Goal: Communication & Community: Answer question/provide support

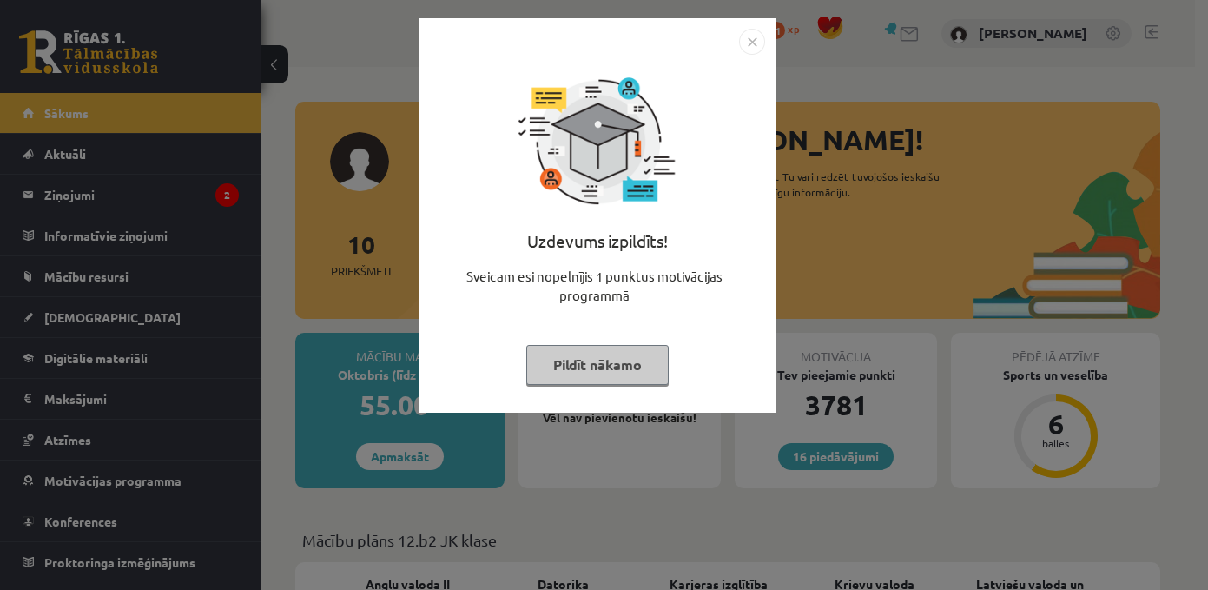
click at [761, 36] on img "Close" at bounding box center [752, 42] width 26 height 26
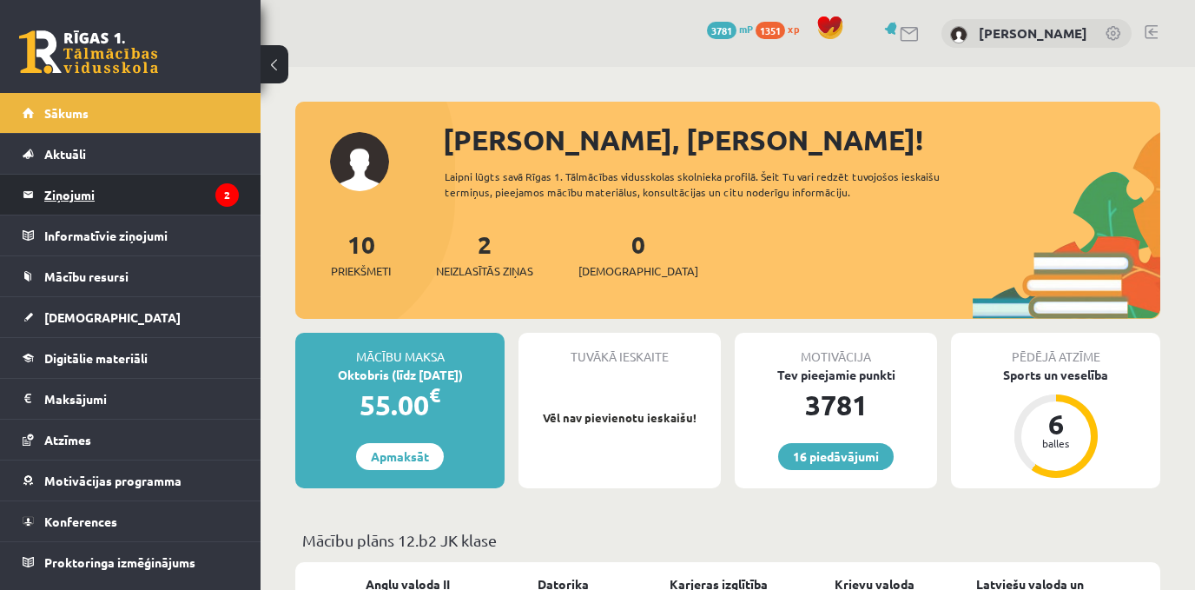
click at [154, 198] on legend "Ziņojumi 2" at bounding box center [141, 195] width 195 height 40
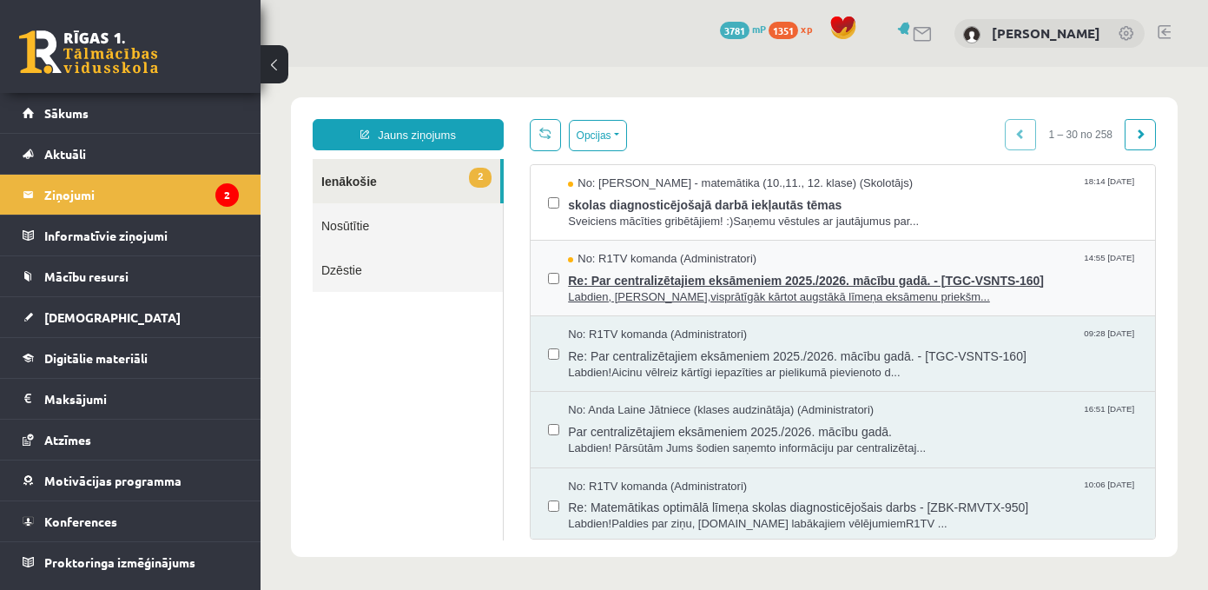
click at [748, 261] on span "No: R1TV komanda (Administratori)" at bounding box center [662, 259] width 189 height 17
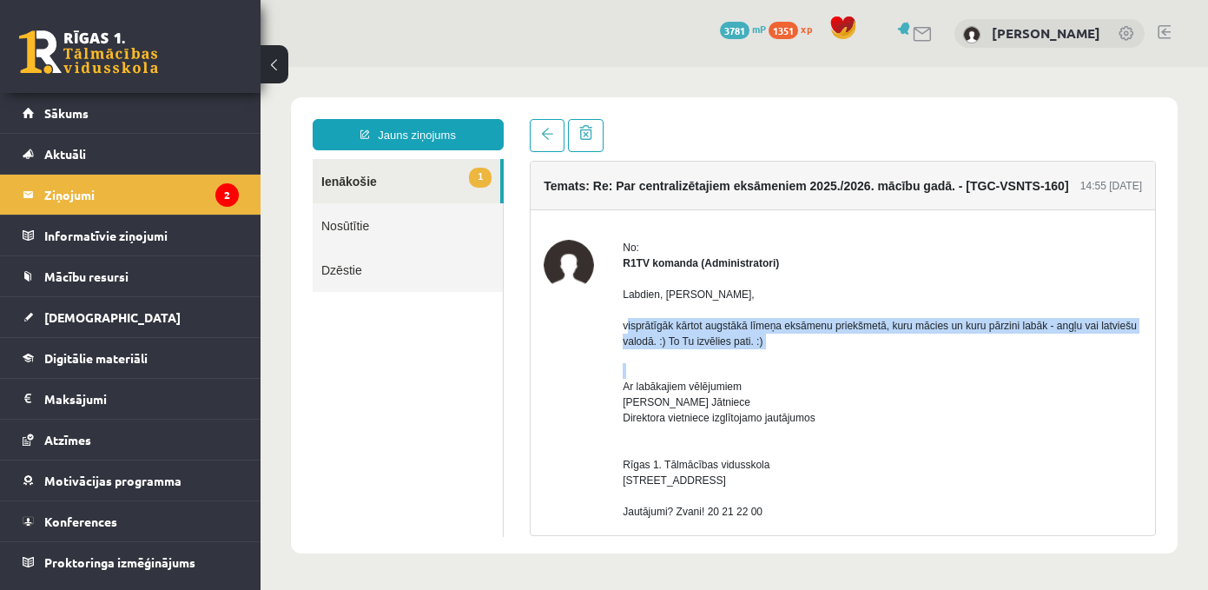
drag, startPoint x: 632, startPoint y: 327, endPoint x: 757, endPoint y: 350, distance: 126.4
click at [765, 376] on p "Ar labākajiem vēlējumiem Anda Laine Jātniece Direktora vietniece izglītojamo ja…" at bounding box center [883, 503] width 520 height 281
drag, startPoint x: 617, startPoint y: 321, endPoint x: 706, endPoint y: 360, distance: 97.6
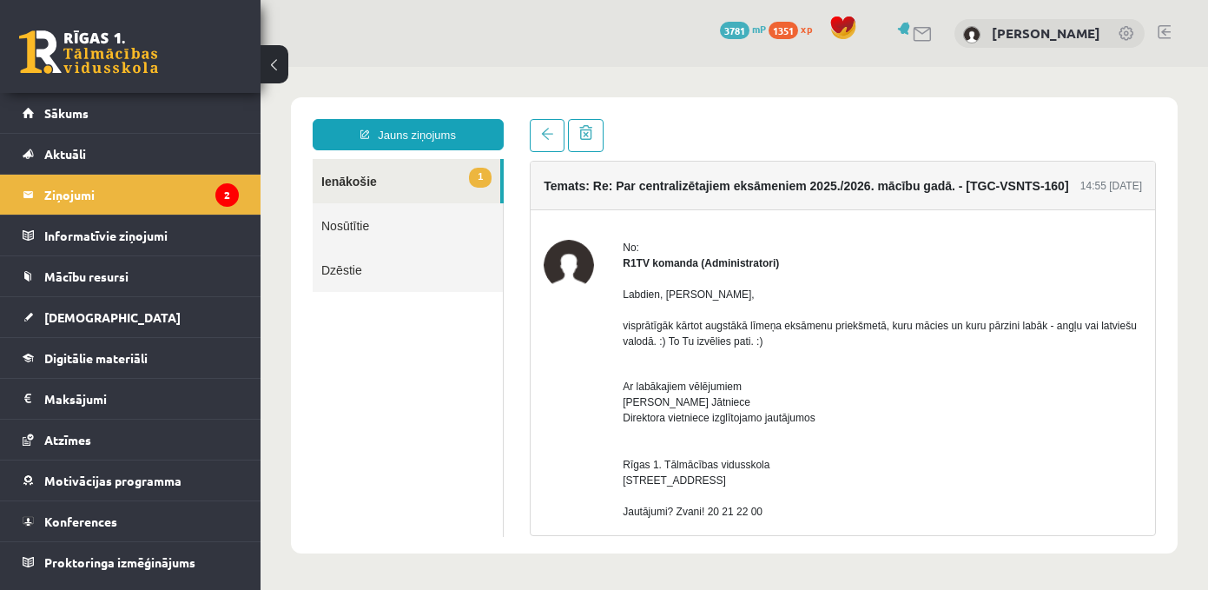
click at [770, 387] on p "Ar labākajiem vēlējumiem Anda Laine Jātniece Direktora vietniece izglītojamo ja…" at bounding box center [883, 503] width 520 height 281
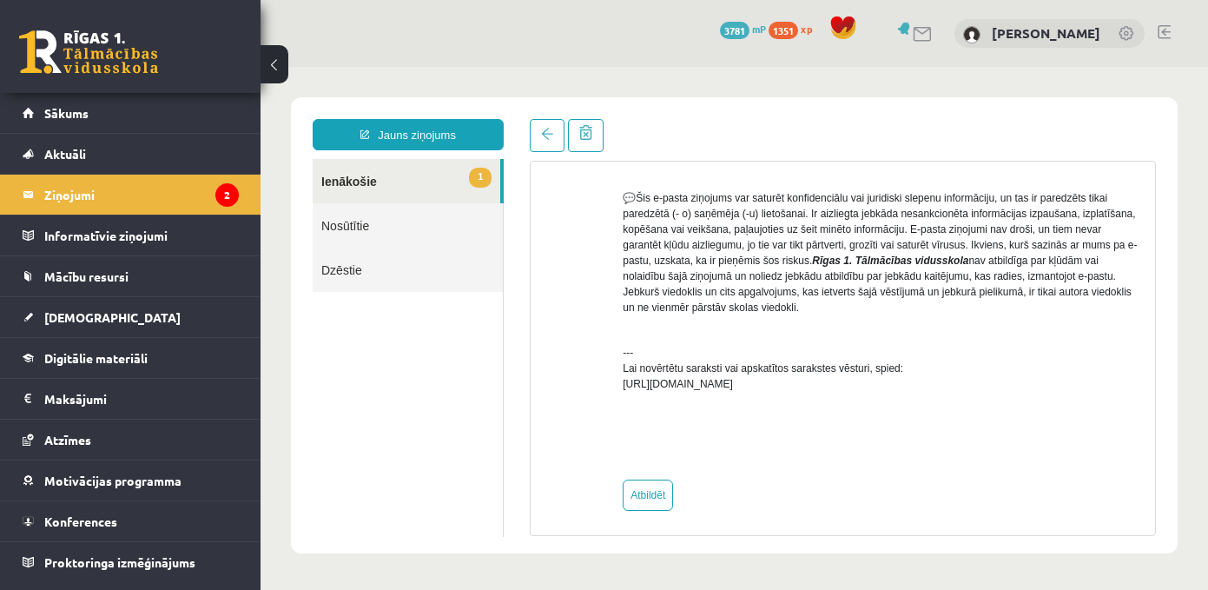
scroll to position [701, 0]
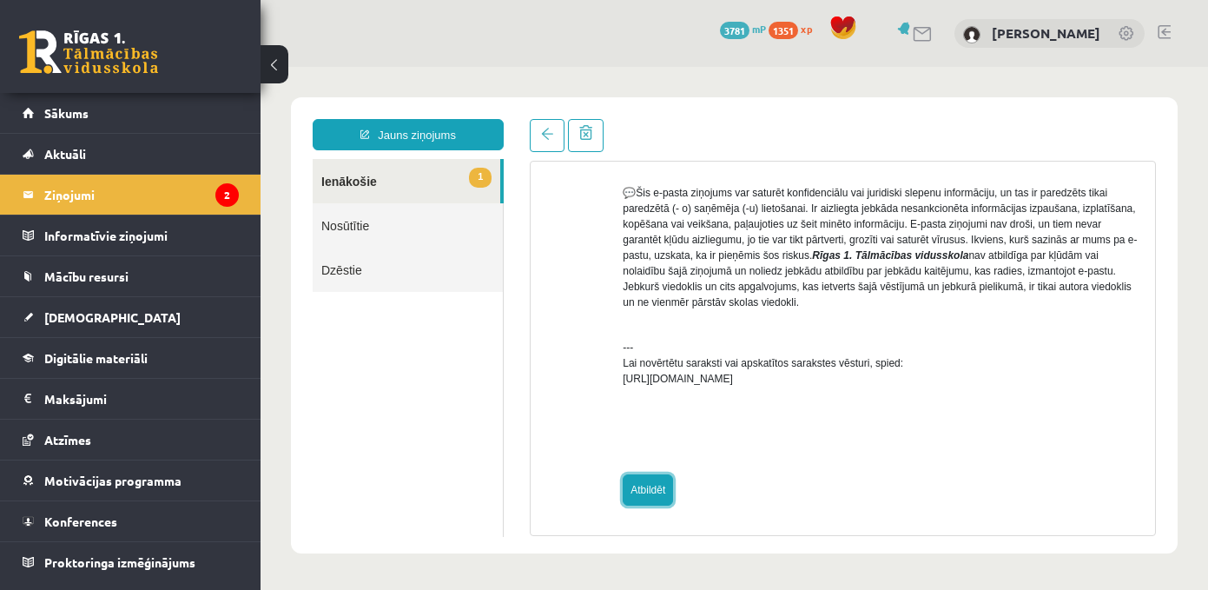
click at [632, 496] on link "Atbildēt" at bounding box center [648, 489] width 50 height 31
type input "**********"
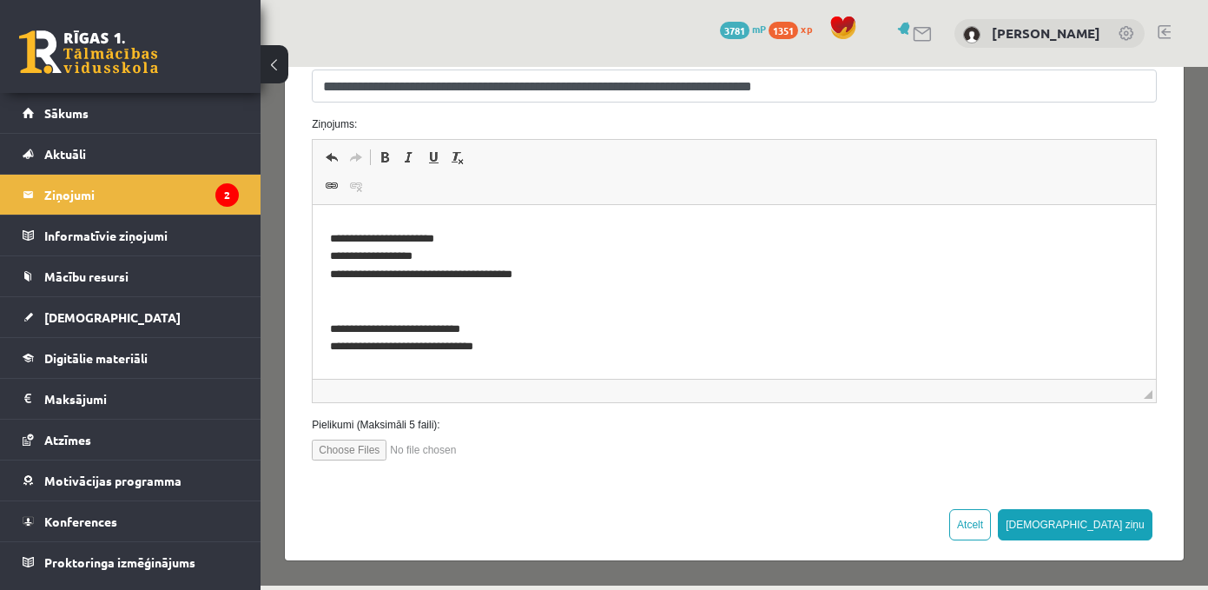
scroll to position [0, 0]
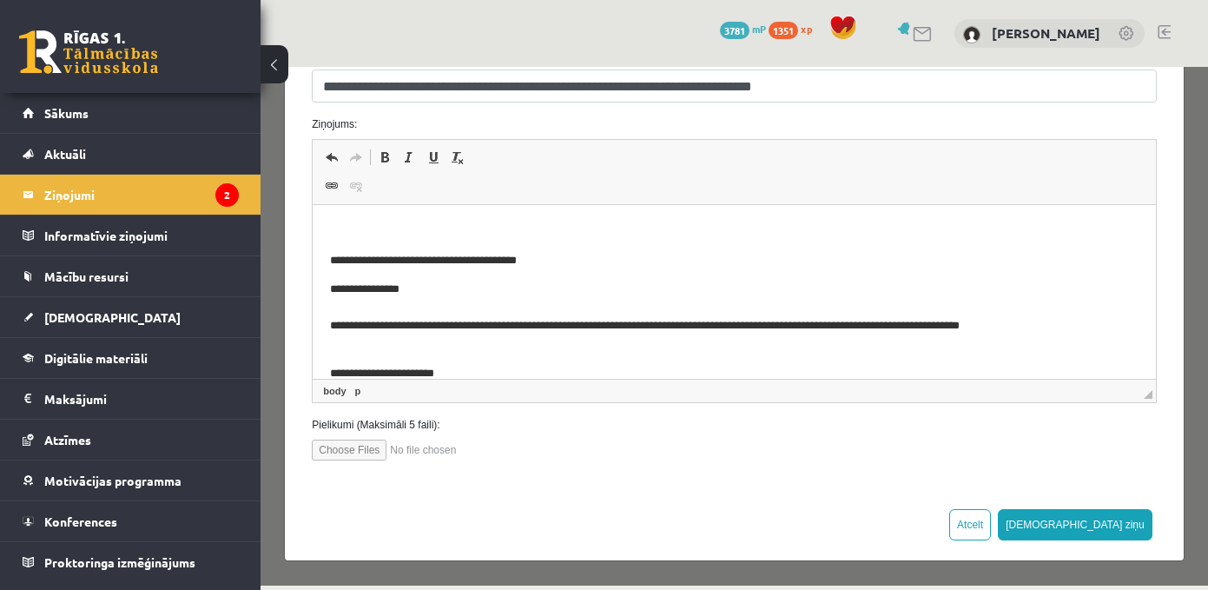
click at [467, 235] on p "Rich Text Editor, wiswyg-editor-47433907825500-1759894882-872" at bounding box center [734, 231] width 808 height 18
click at [333, 222] on p "**********" at bounding box center [721, 231] width 783 height 18
click at [471, 227] on p "**********" at bounding box center [721, 231] width 783 height 18
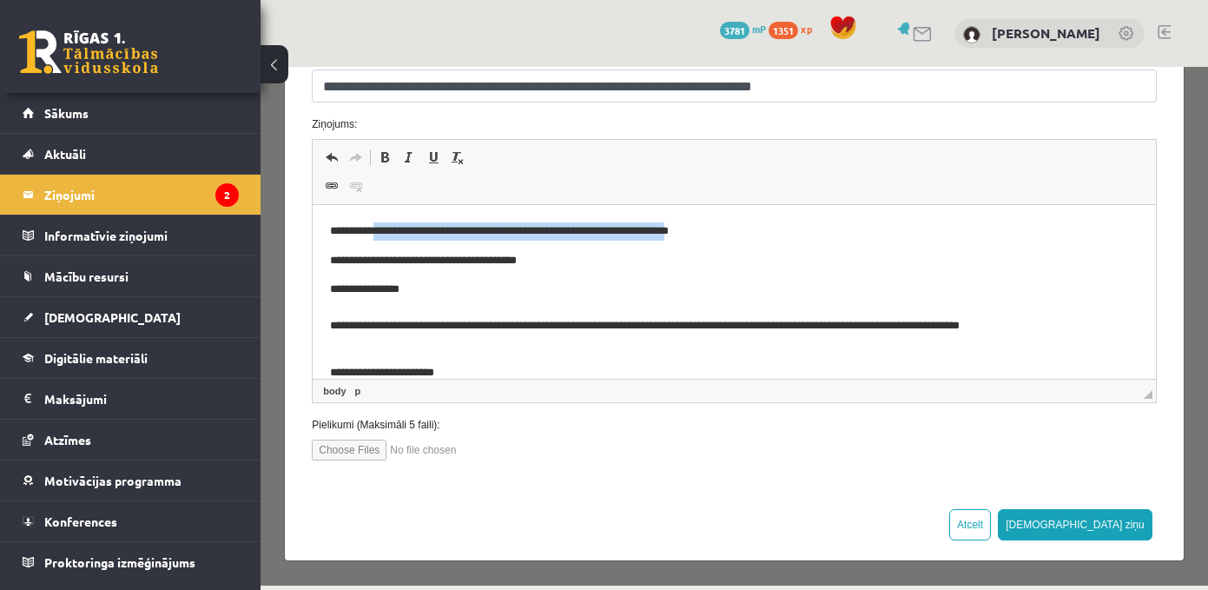
drag, startPoint x: 377, startPoint y: 230, endPoint x: 704, endPoint y: 215, distance: 327.0
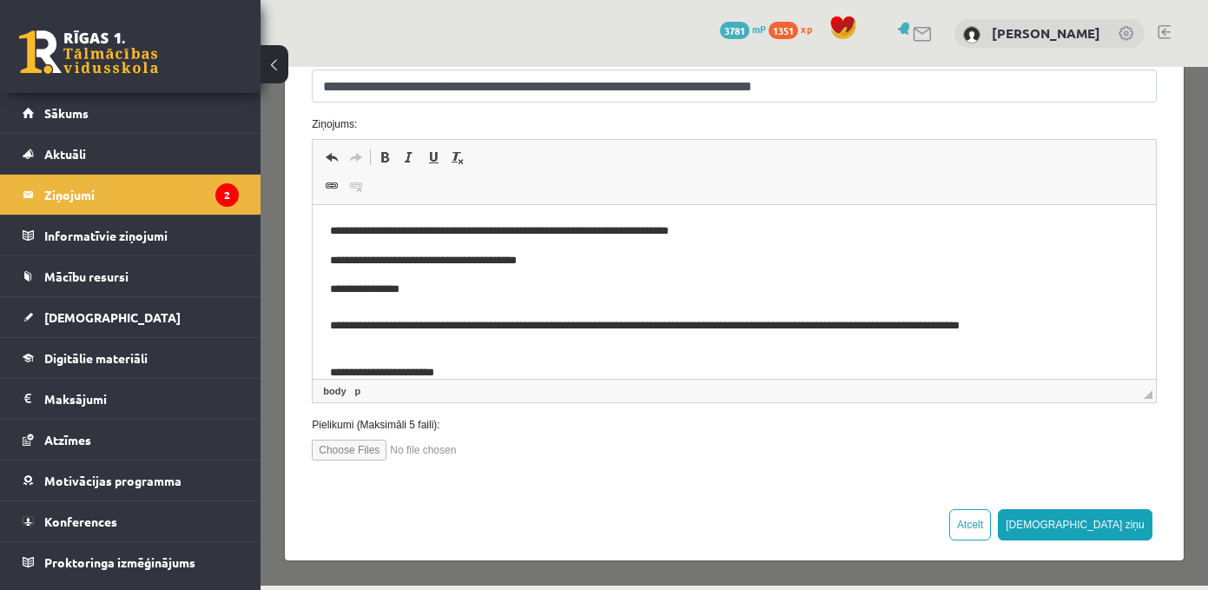
click at [731, 252] on p "**********" at bounding box center [721, 261] width 783 height 18
click at [745, 233] on p "**********" at bounding box center [721, 231] width 783 height 18
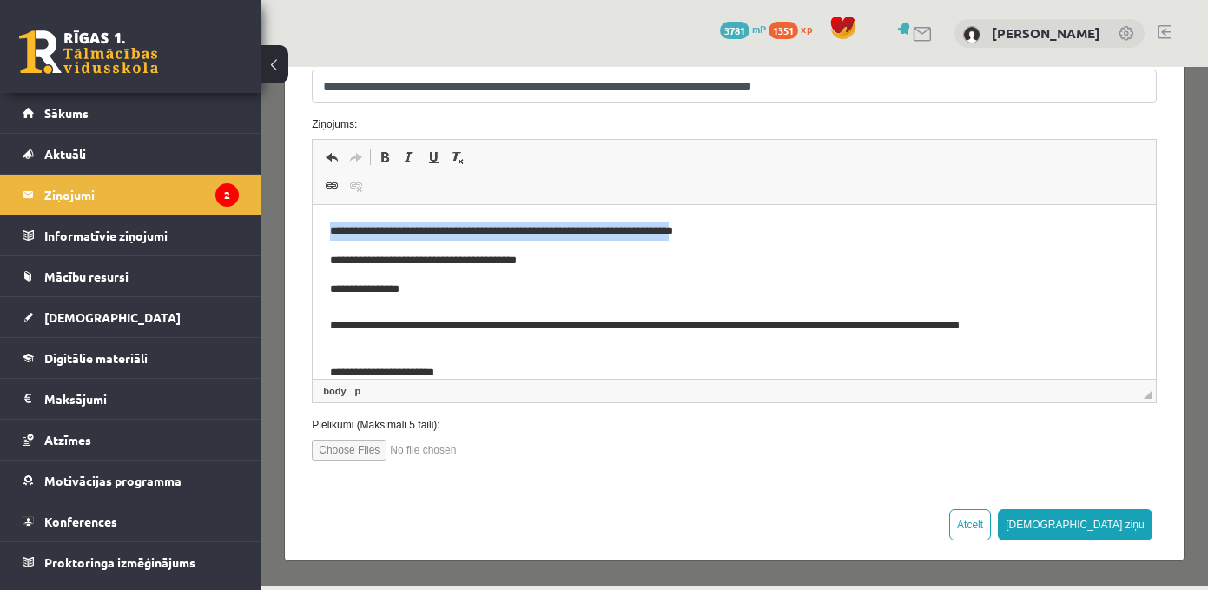
drag, startPoint x: 333, startPoint y: 229, endPoint x: 711, endPoint y: 224, distance: 377.9
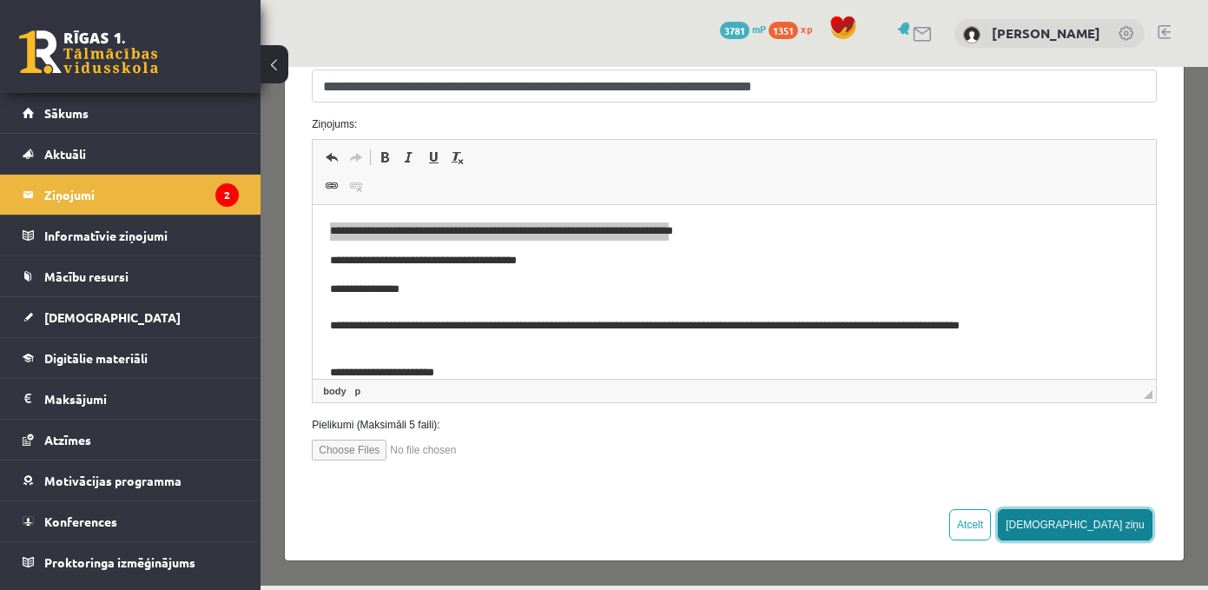
click at [1109, 527] on button "Sūtīt ziņu" at bounding box center [1075, 524] width 155 height 31
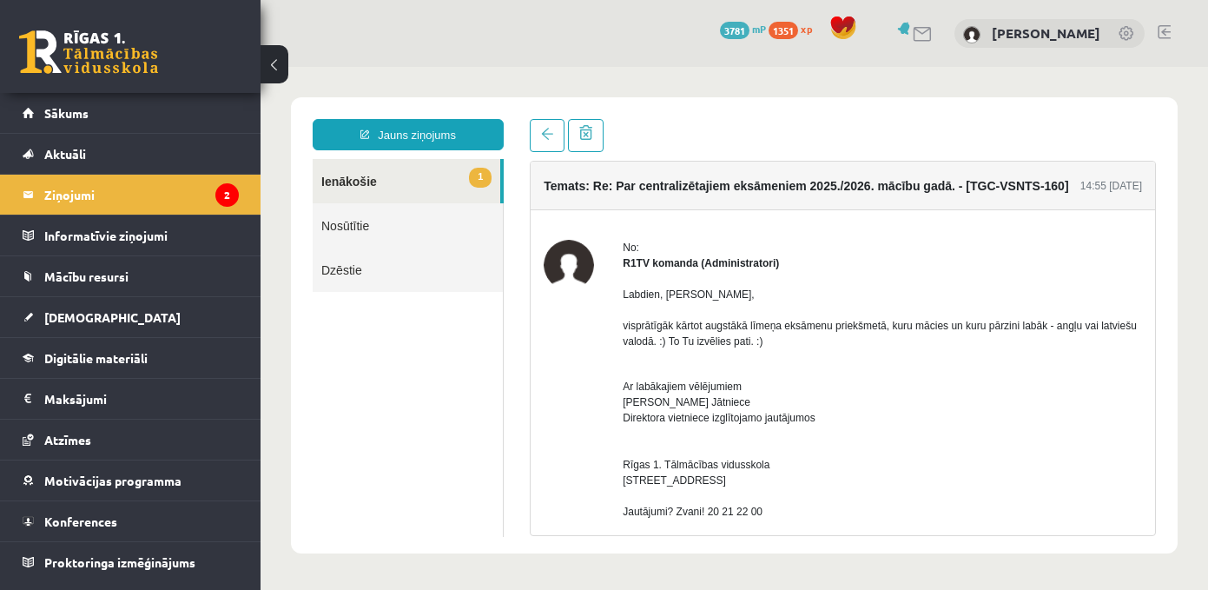
drag, startPoint x: 505, startPoint y: 155, endPoint x: 500, endPoint y: 163, distance: 10.1
click at [503, 158] on div "Jauns ziņojums 1 Ienākošie Nosūtītie Dzēstie * ********* ********* *******" at bounding box center [408, 327] width 217 height 417
click at [483, 168] on span "1" at bounding box center [480, 178] width 23 height 20
click at [406, 187] on link "1 Ienākošie" at bounding box center [407, 181] width 188 height 44
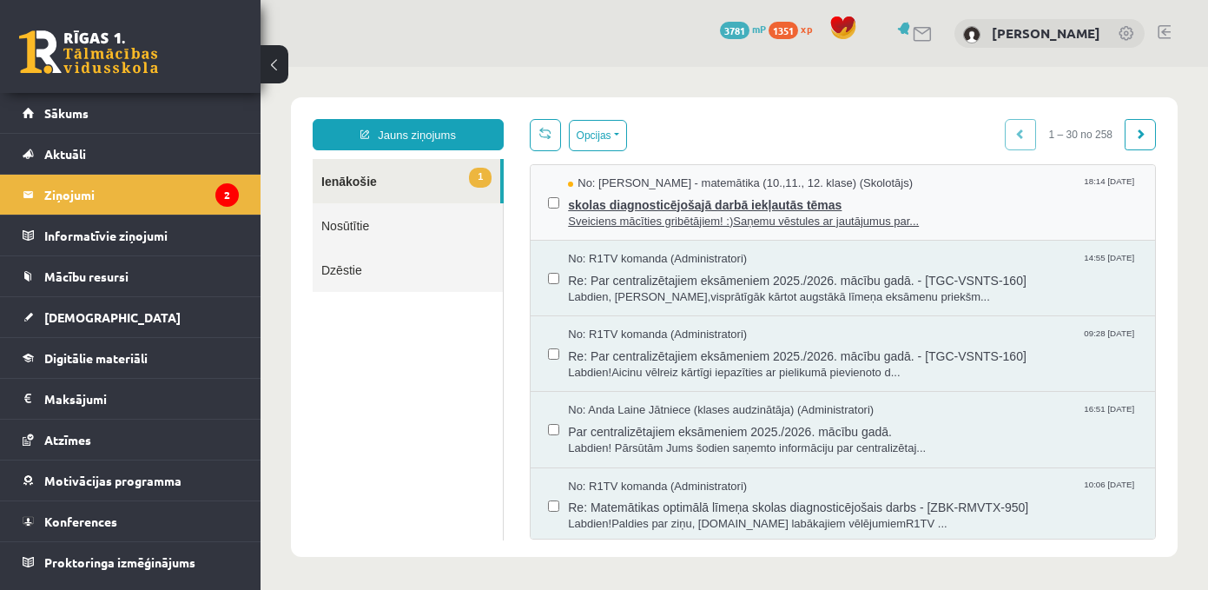
click at [650, 204] on span "skolas diagnosticējošajā darbā iekļautās tēmas" at bounding box center [853, 203] width 570 height 22
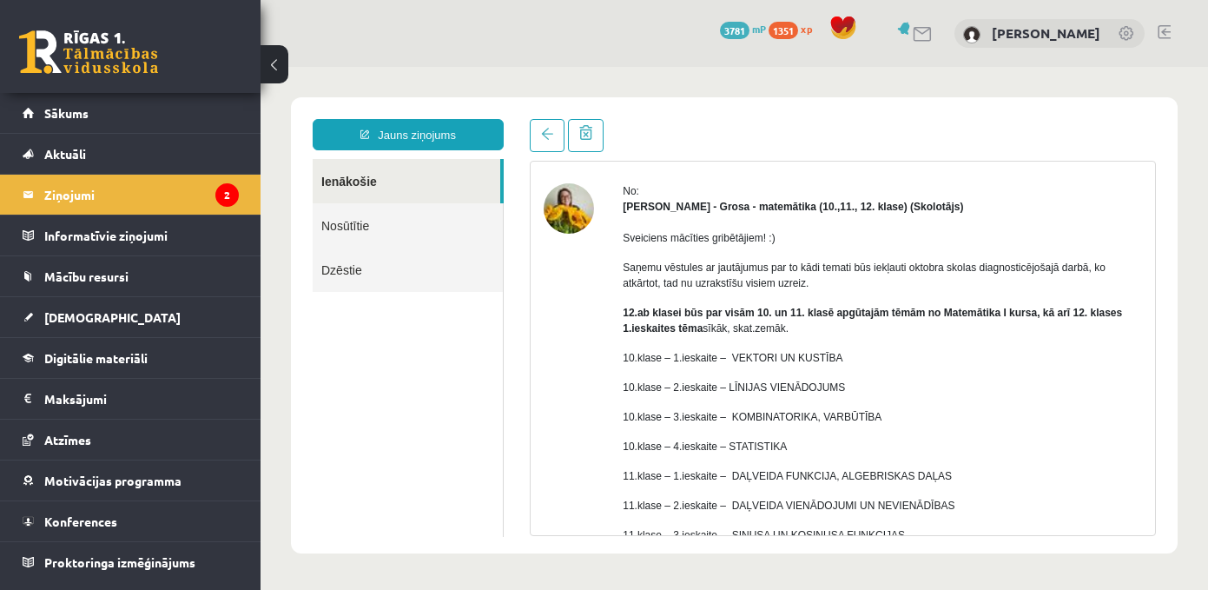
scroll to position [87, 0]
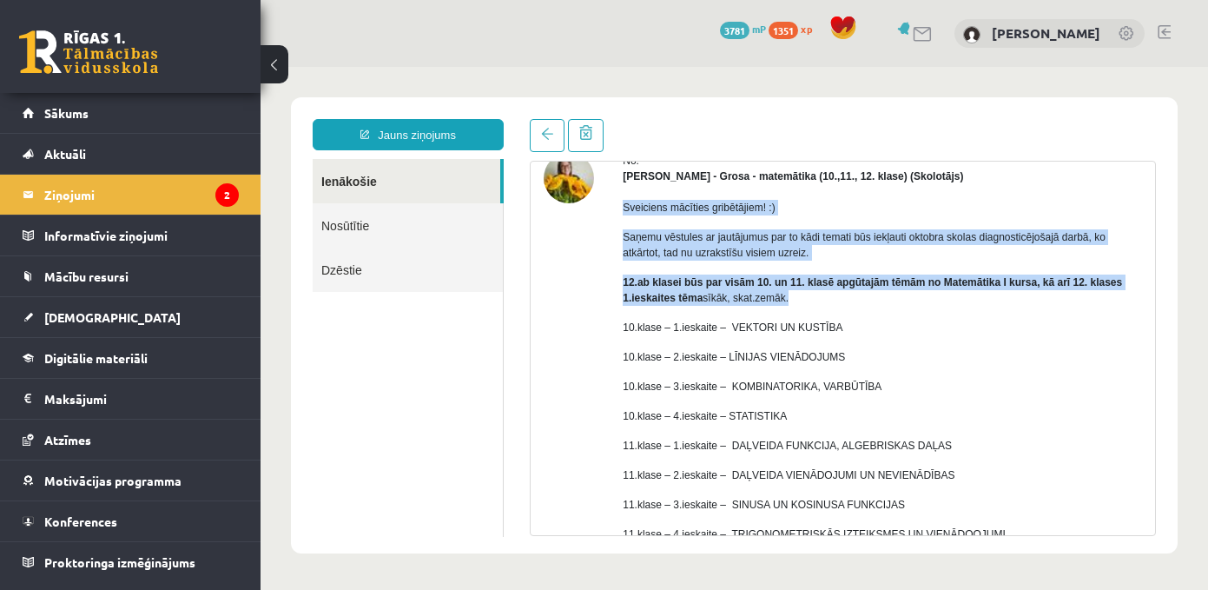
drag, startPoint x: 613, startPoint y: 211, endPoint x: 816, endPoint y: 316, distance: 228.1
click at [811, 313] on div "No: Laima Tukāne - Grosa - matemātika (10.,11., 12. klase) (Skolotājs) Sveicien…" at bounding box center [843, 444] width 599 height 583
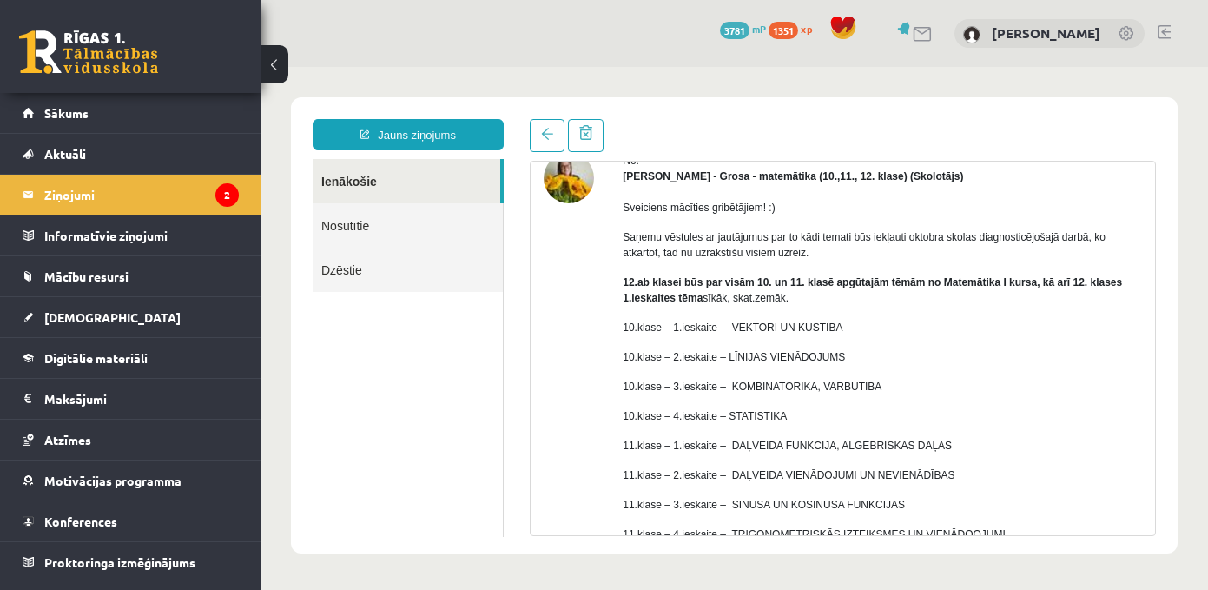
click at [817, 316] on div "Sveiciens mācīties gribētājiem! :) Saņemu vēstules ar jautājumus par to kādi te…" at bounding box center [883, 437] width 520 height 507
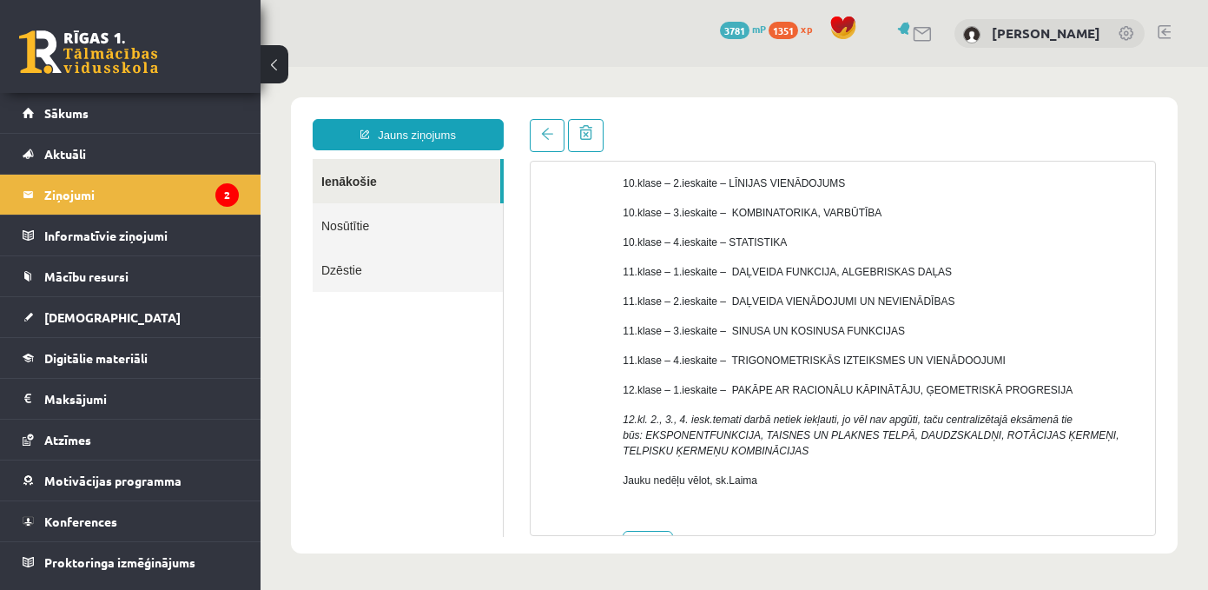
scroll to position [230, 0]
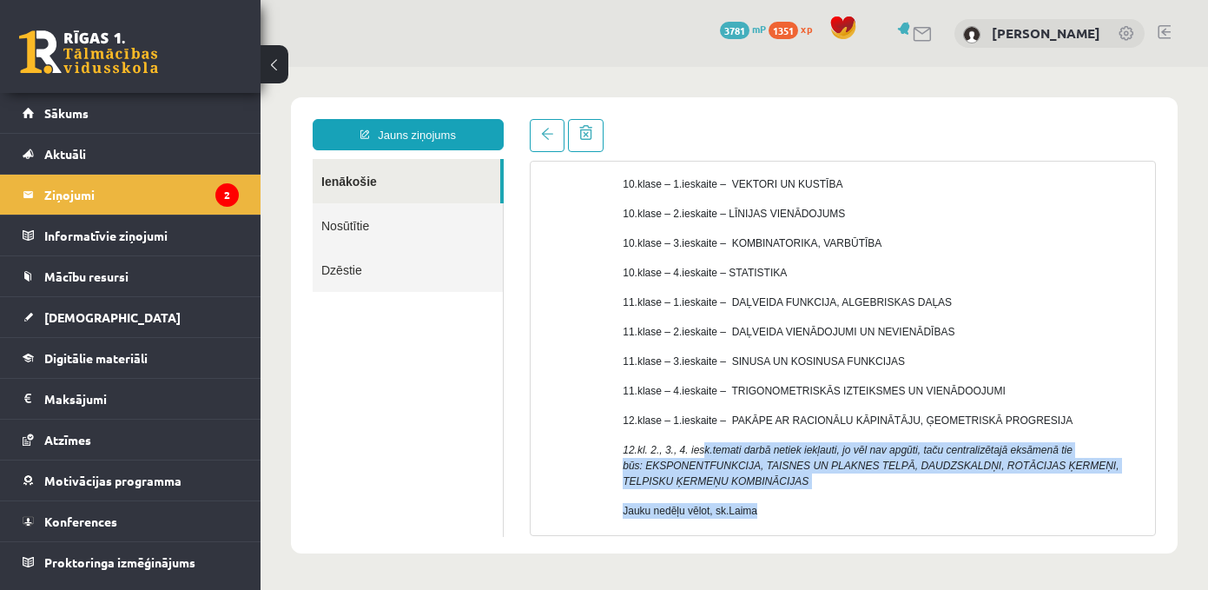
drag, startPoint x: 699, startPoint y: 454, endPoint x: 999, endPoint y: 504, distance: 303.8
click at [999, 504] on div "Sveiciens mācīties gribētājiem! :) Saņemu vēstules ar jautājumus par to kādi te…" at bounding box center [883, 294] width 520 height 507
drag, startPoint x: 999, startPoint y: 504, endPoint x: 1013, endPoint y: 491, distance: 19.1
click at [999, 505] on p "Jauku nedēļu vēlot, sk.Laima" at bounding box center [883, 511] width 520 height 16
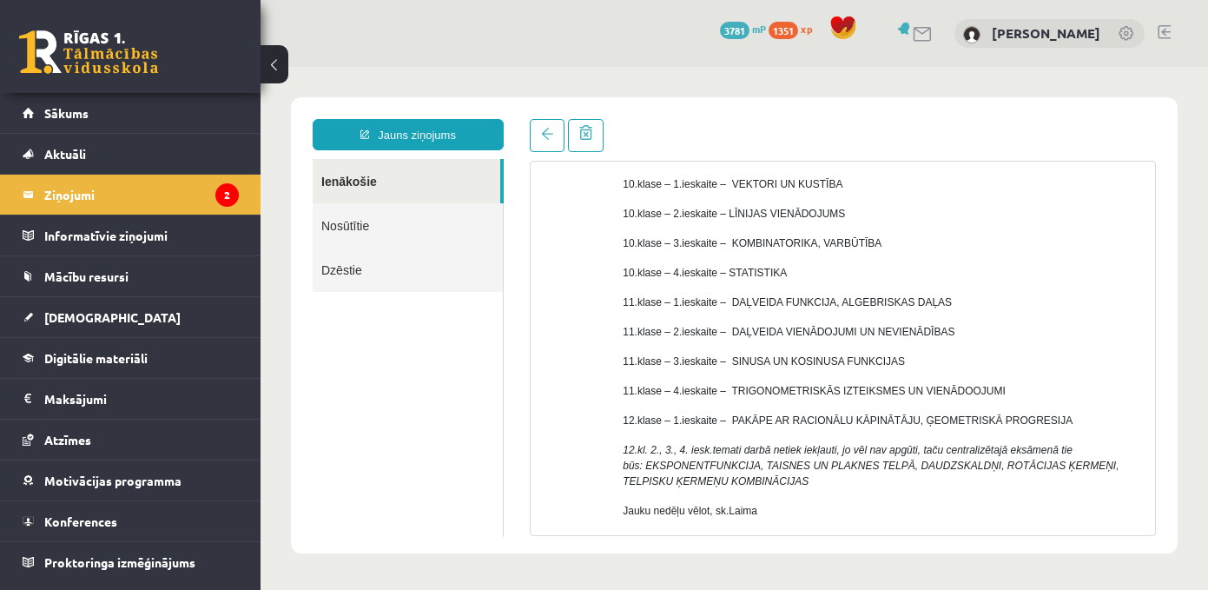
click at [1117, 290] on div "Sveiciens mācīties gribētājiem! :) Saņemu vēstules ar jautājumus par to kādi te…" at bounding box center [883, 294] width 520 height 507
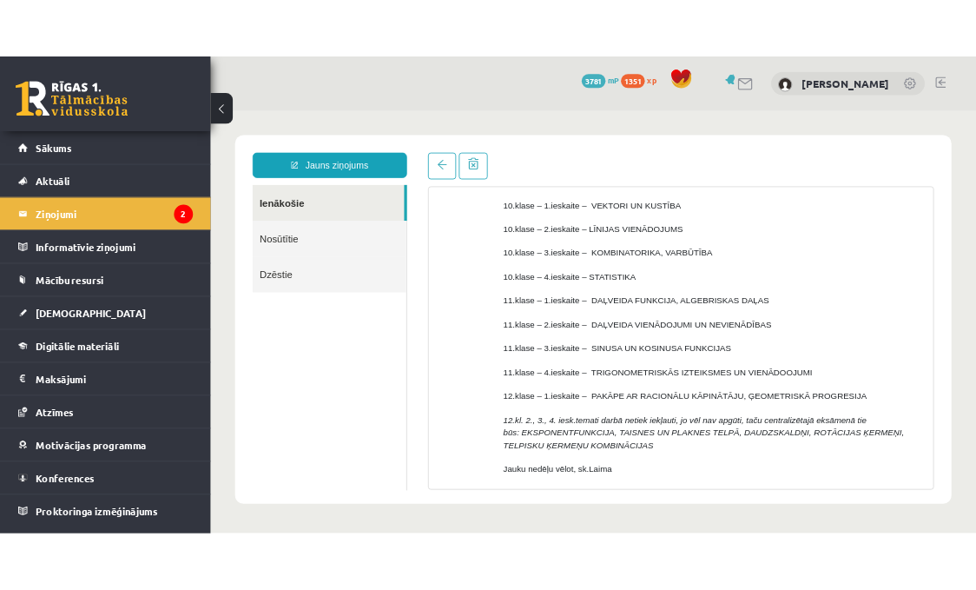
scroll to position [143, 0]
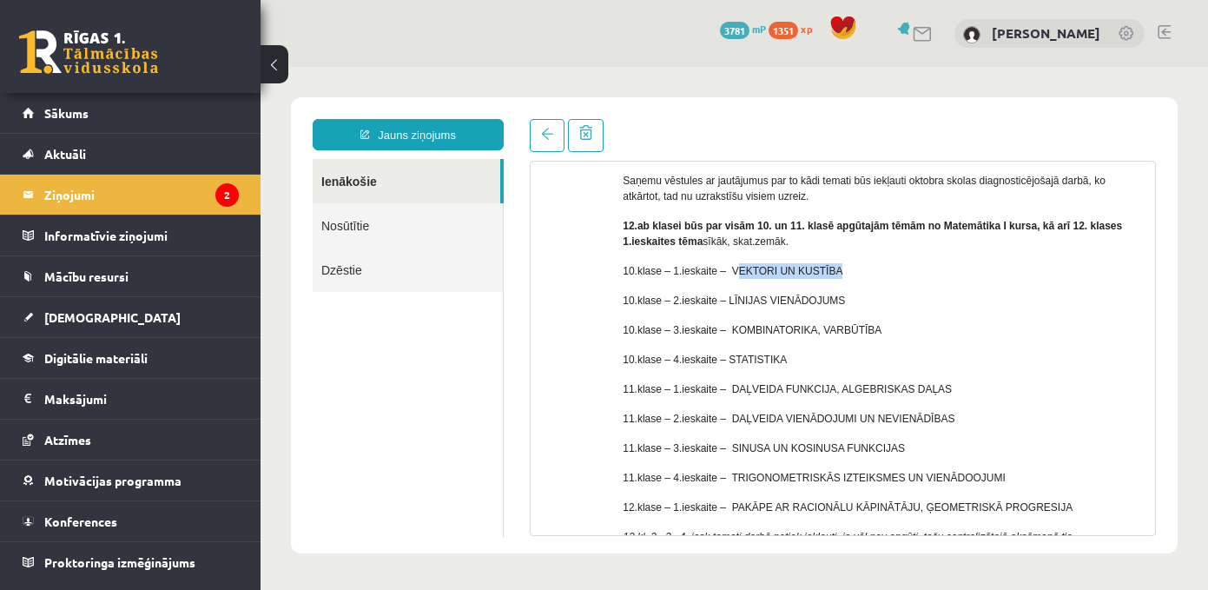
drag, startPoint x: 730, startPoint y: 267, endPoint x: 821, endPoint y: 268, distance: 91.2
click at [848, 257] on div "Sveiciens mācīties gribētājiem! :) Saņemu vēstules ar jautājumus par to kādi te…" at bounding box center [883, 381] width 520 height 507
click at [731, 265] on p "10.klase – 1.ieskaite – VEKTORI UN KUSTĪBA" at bounding box center [883, 271] width 520 height 16
drag, startPoint x: 726, startPoint y: 267, endPoint x: 831, endPoint y: 275, distance: 105.4
click at [831, 275] on p "10.klase – 1.ieskaite – VEKTORI UN KUSTĪBA" at bounding box center [883, 271] width 520 height 16
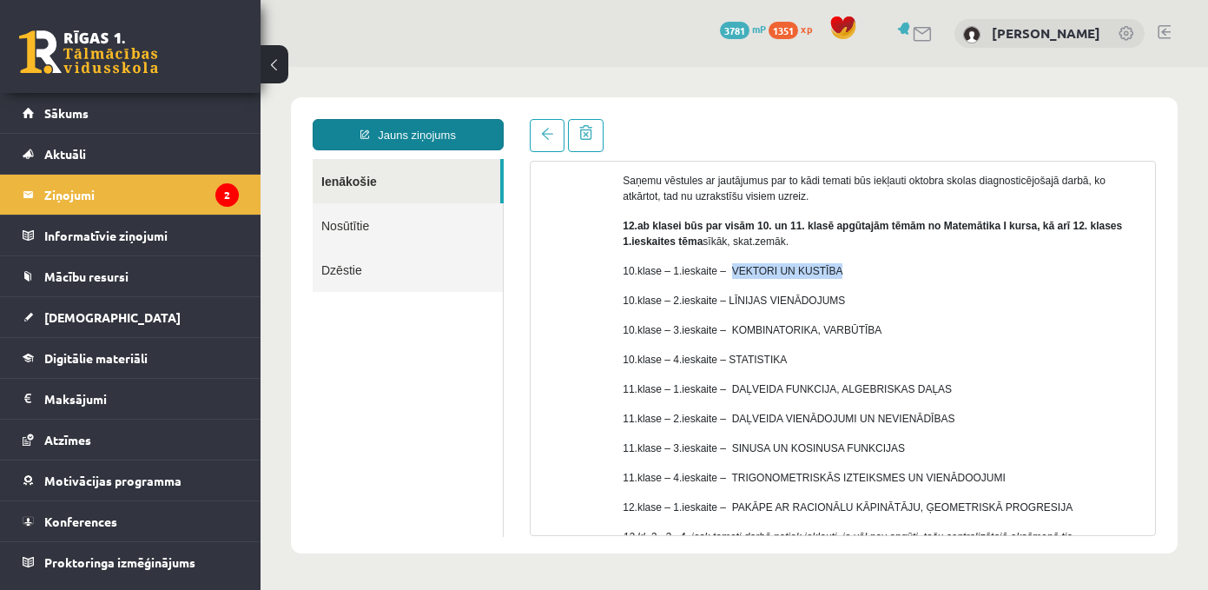
copy p "VEKTORI UN KUSTĪBA"
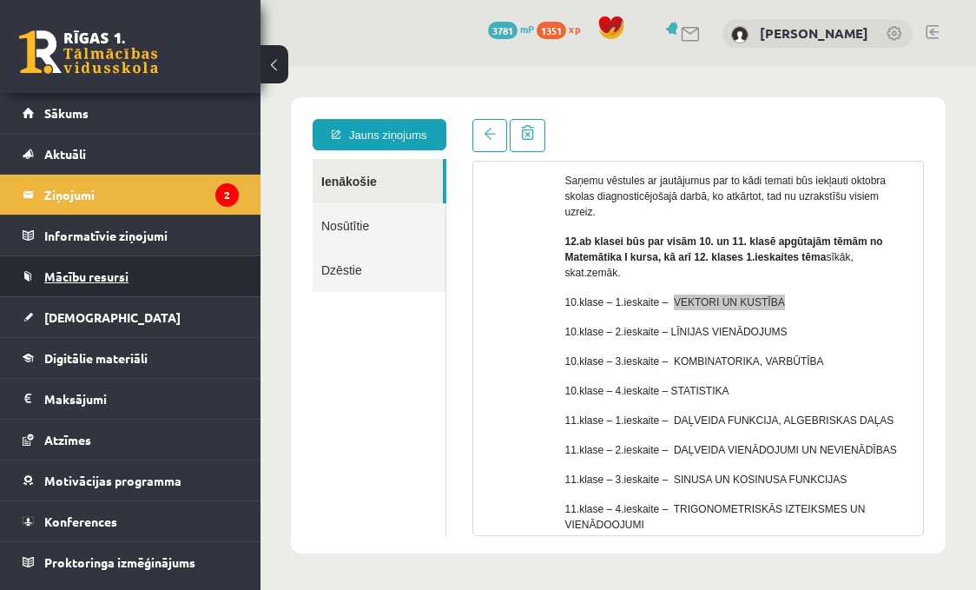
click at [134, 259] on link "Mācību resursi" at bounding box center [131, 276] width 216 height 40
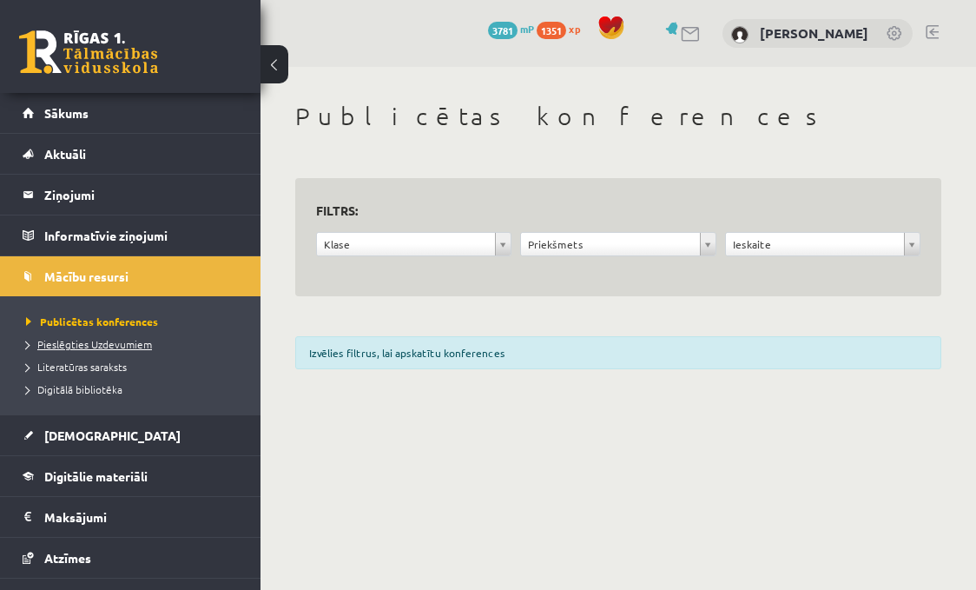
click at [81, 346] on span "Pieslēgties Uzdevumiem" at bounding box center [89, 344] width 126 height 14
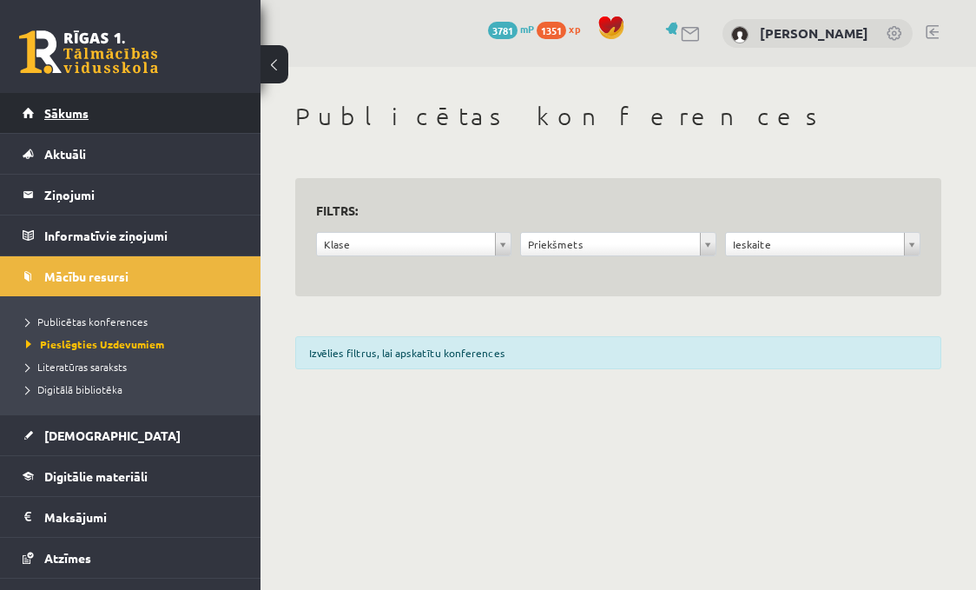
click at [180, 106] on link "Sākums" at bounding box center [131, 113] width 216 height 40
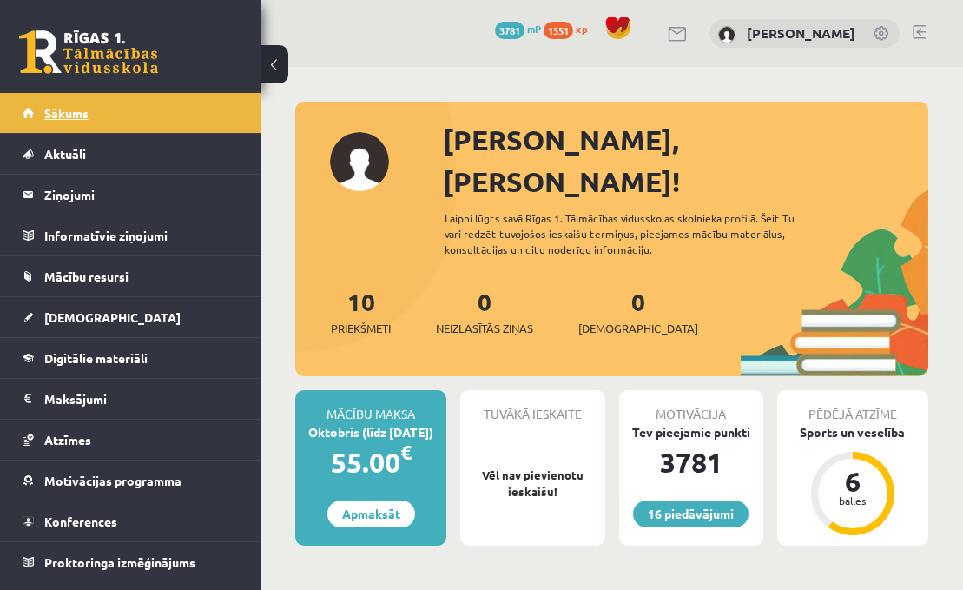
click at [116, 118] on link "Sākums" at bounding box center [131, 113] width 216 height 40
click at [143, 87] on div "16 Dāvanas 3781 mP 1351 xp" at bounding box center [130, 46] width 261 height 93
click at [111, 120] on link "Sākums" at bounding box center [131, 113] width 216 height 40
